Goal: Unclear

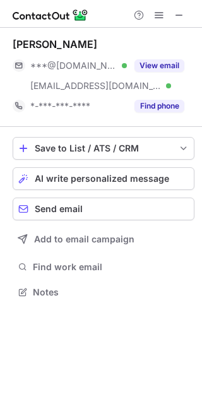
scroll to position [283, 202]
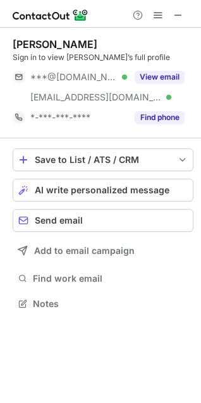
scroll to position [294, 201]
click at [174, 10] on span at bounding box center [178, 15] width 10 height 10
